Goal: Task Accomplishment & Management: Manage account settings

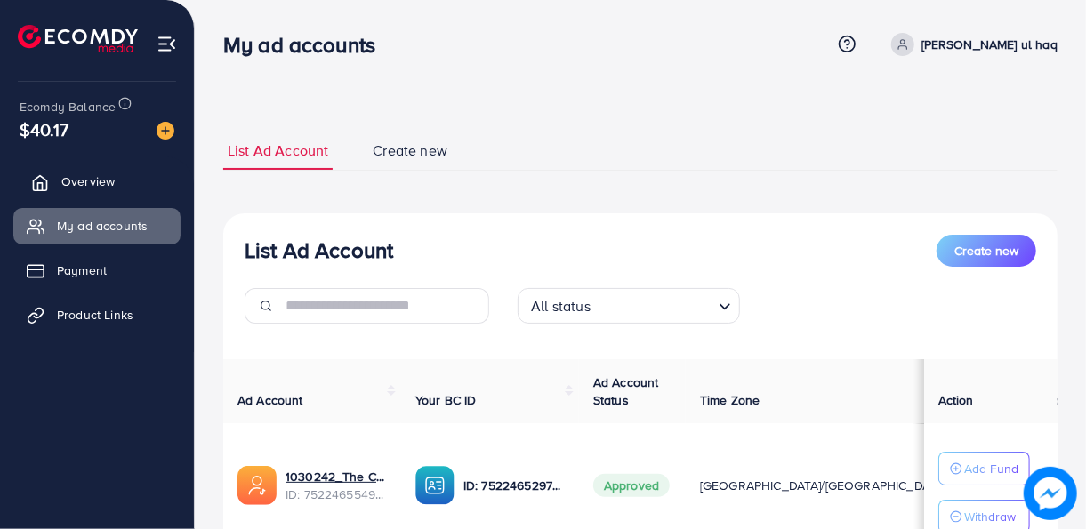
click at [120, 175] on link "Overview" at bounding box center [96, 182] width 167 height 36
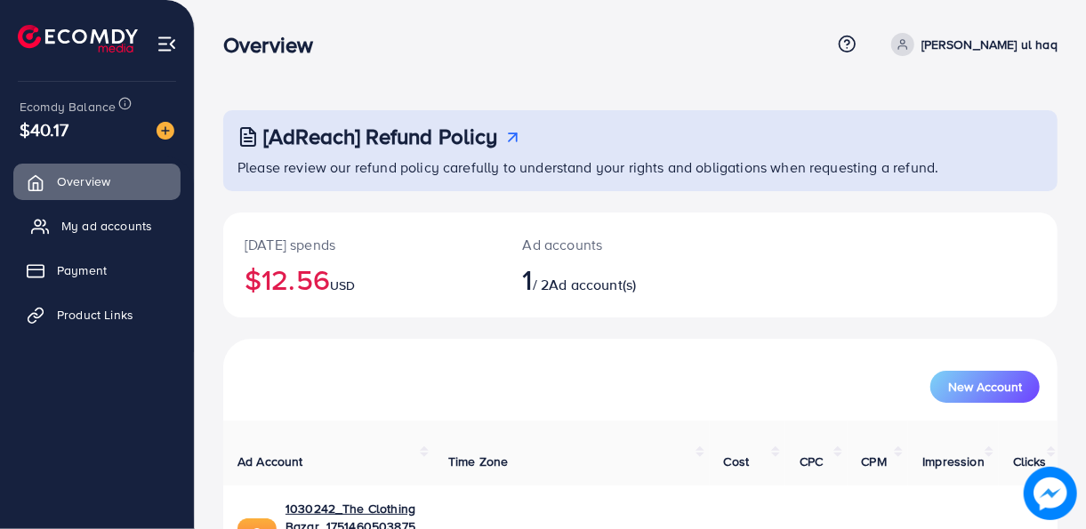
click at [95, 224] on span "My ad accounts" at bounding box center [106, 226] width 91 height 18
